Goal: Ask a question

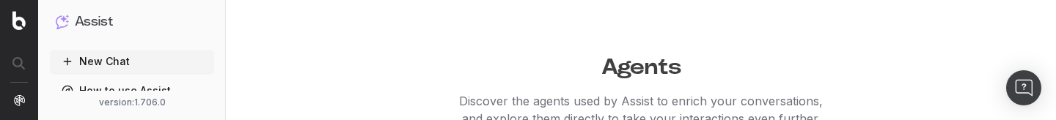
click at [111, 51] on button "New Chat" at bounding box center [132, 61] width 164 height 23
click at [180, 65] on button "New Chat" at bounding box center [132, 61] width 164 height 23
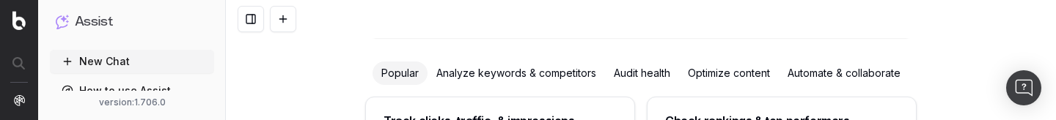
scroll to position [449, 0]
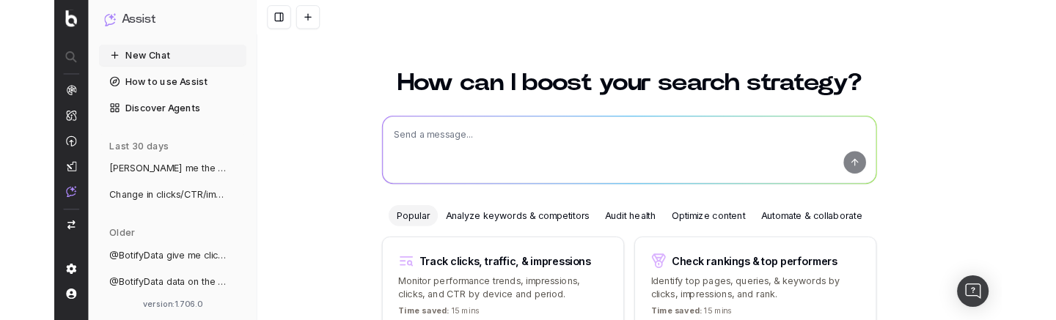
scroll to position [4, 0]
